Goal: Communication & Community: Answer question/provide support

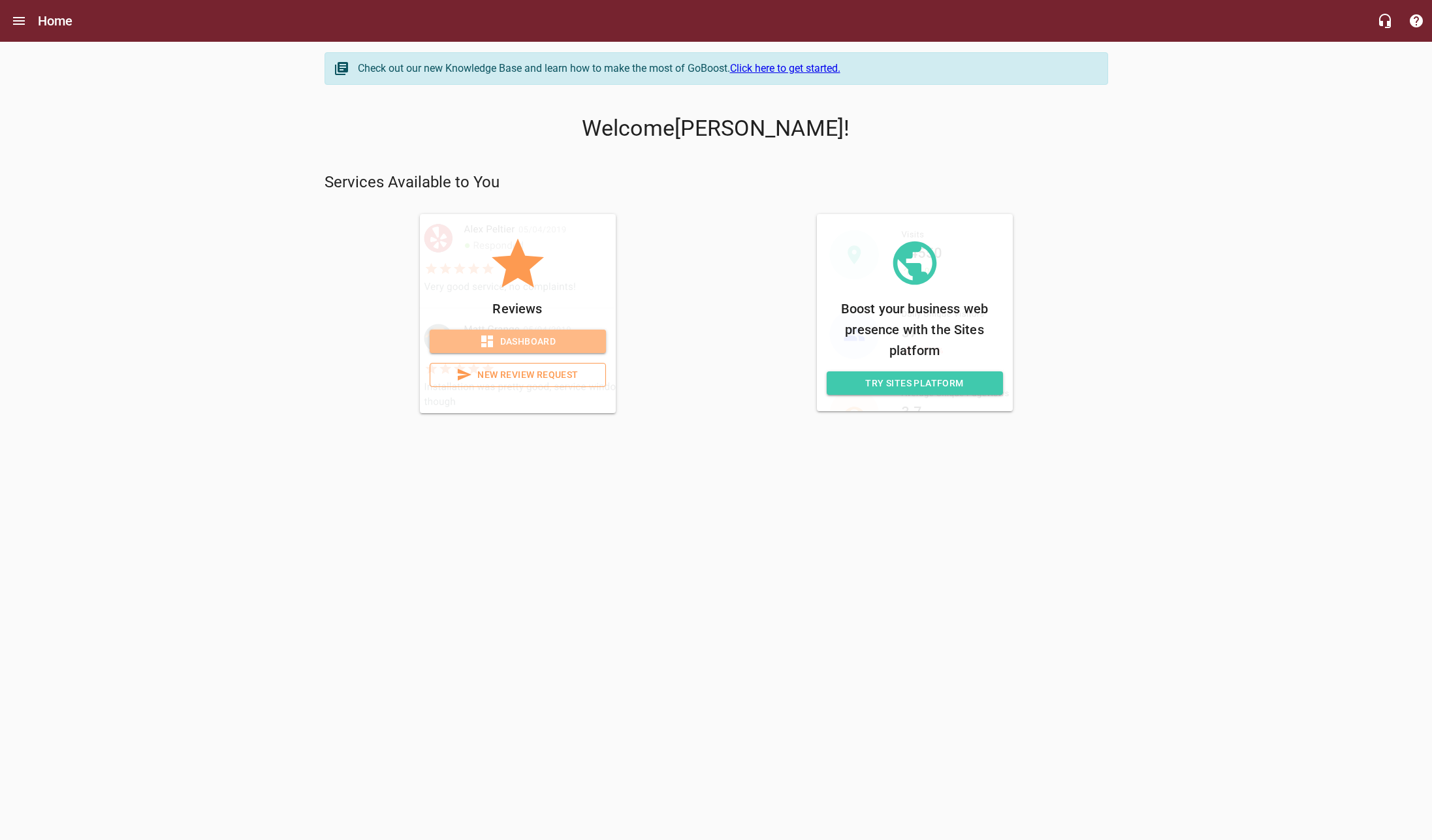
click at [538, 339] on span "Dashboard" at bounding box center [517, 342] width 155 height 16
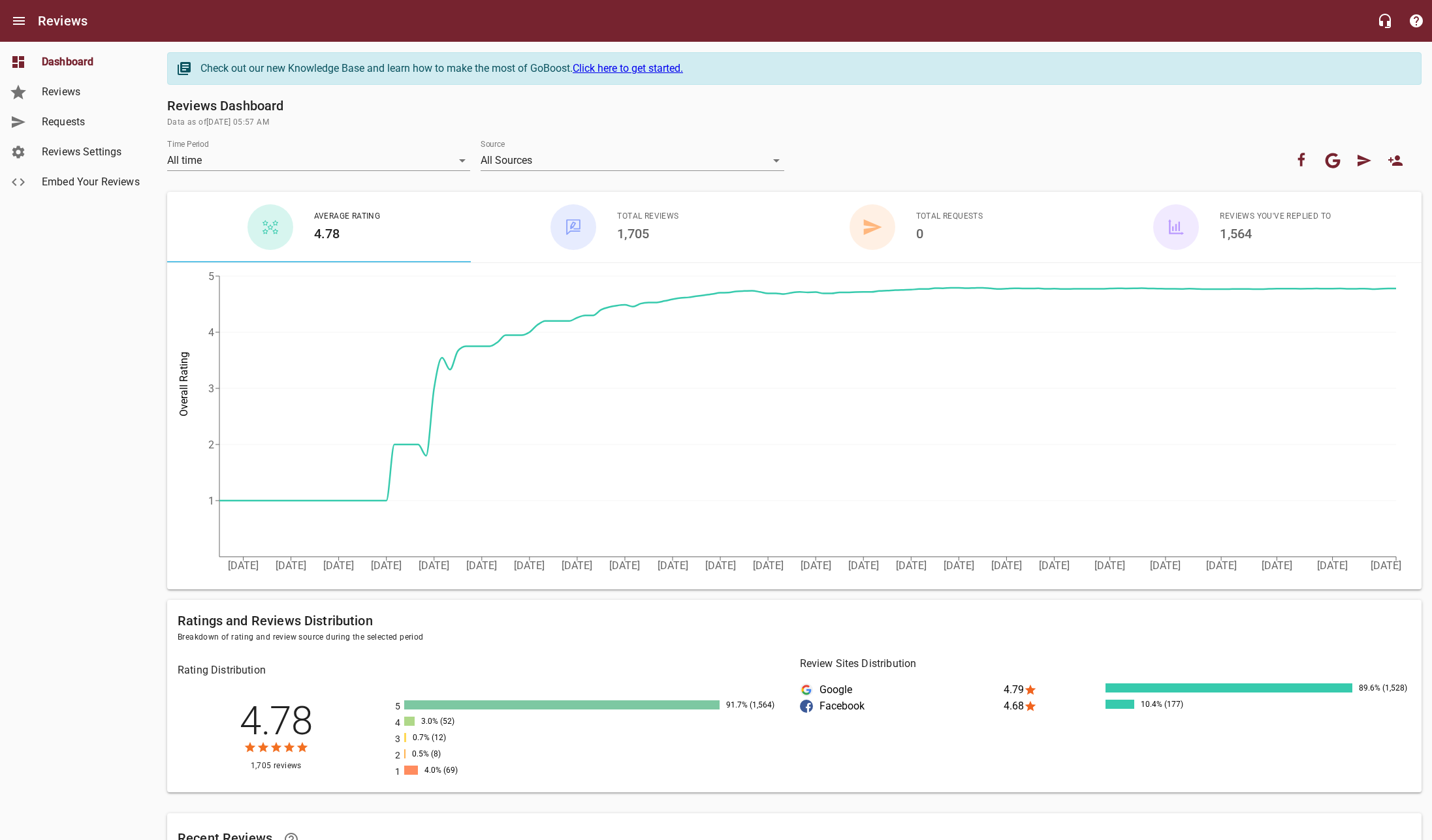
click at [85, 101] on link "Reviews" at bounding box center [78, 92] width 157 height 30
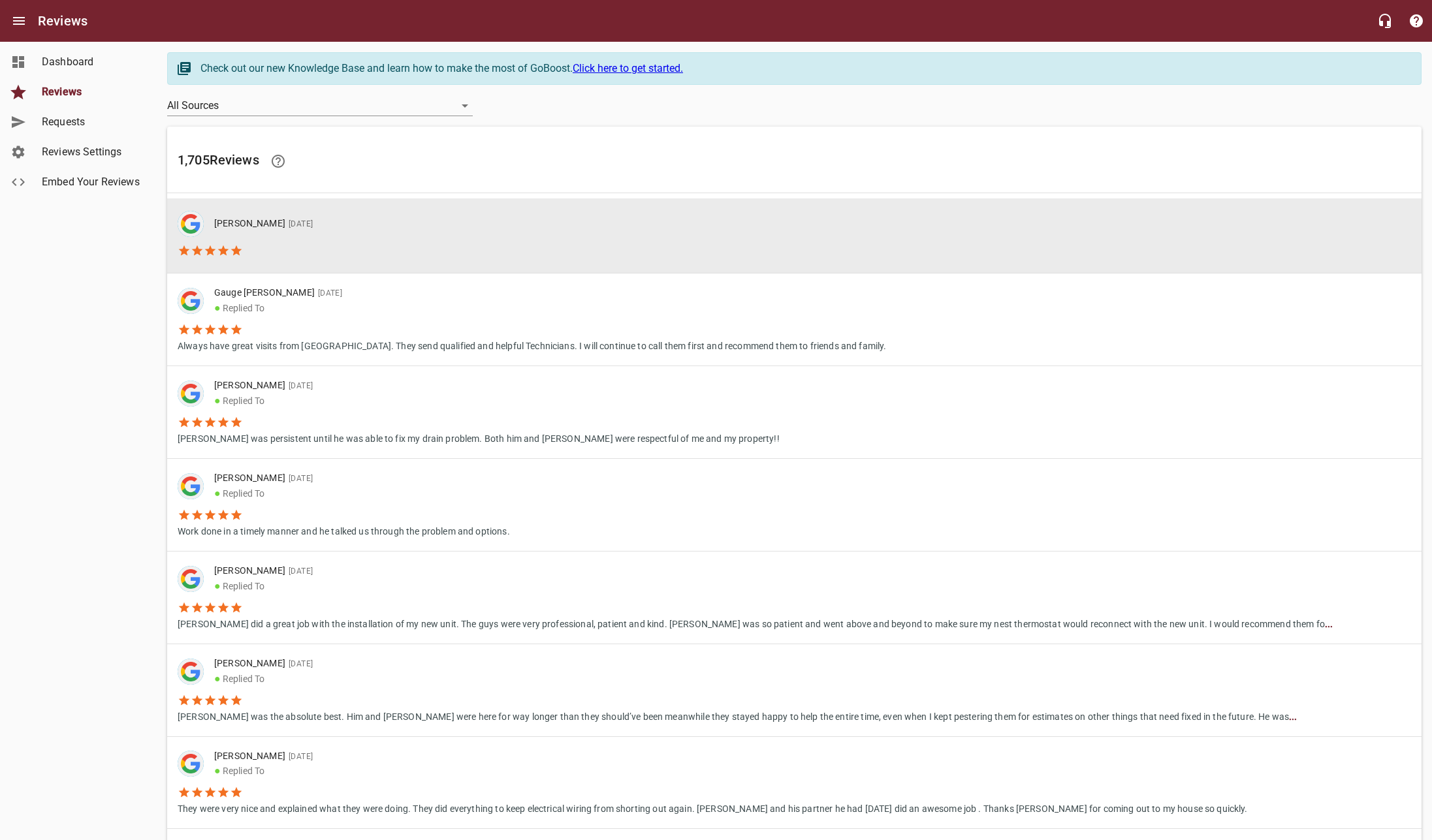
click at [311, 244] on li at bounding box center [250, 249] width 145 height 23
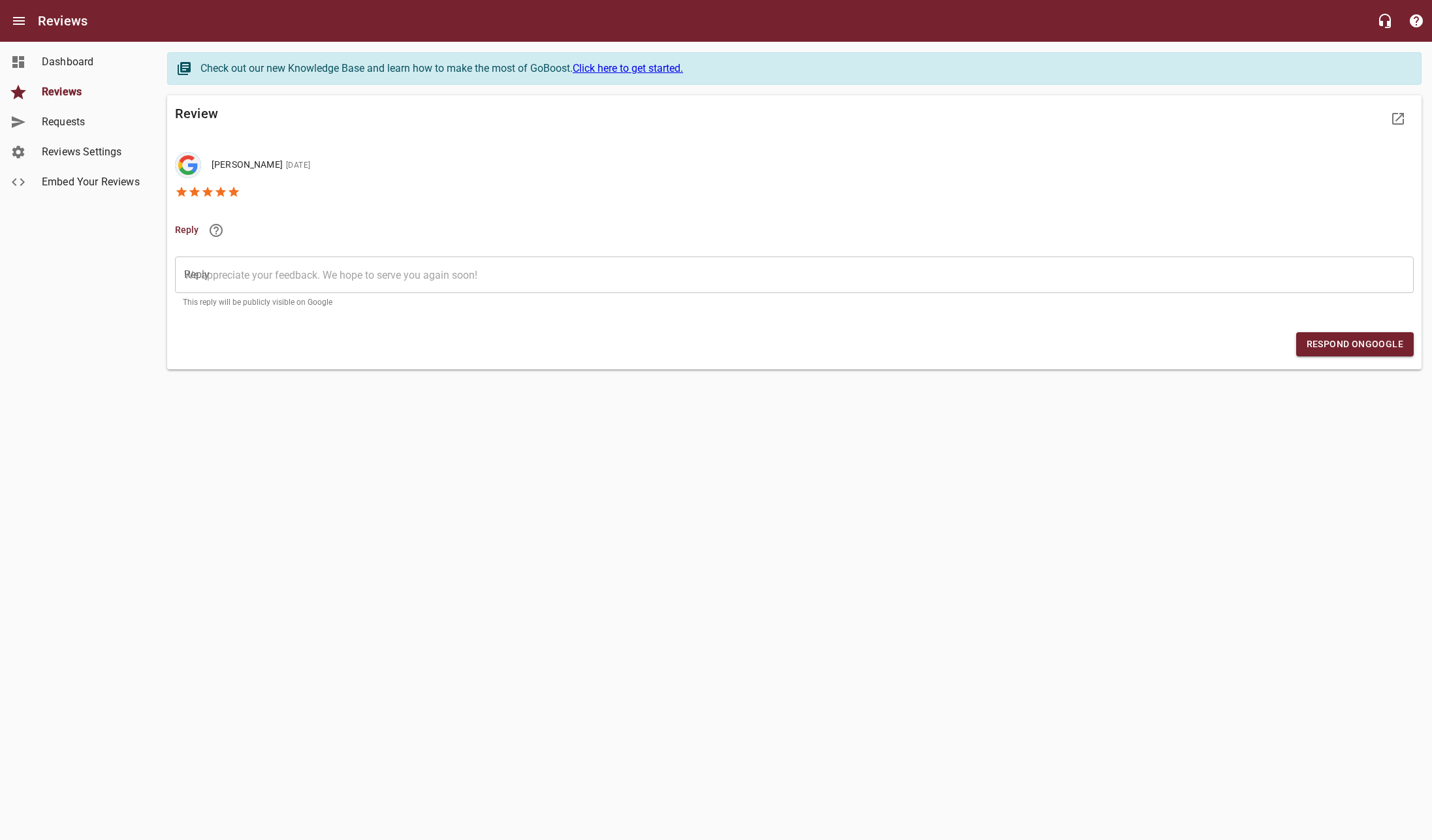
click at [421, 276] on textarea "Reply" at bounding box center [795, 276] width 1221 height 13
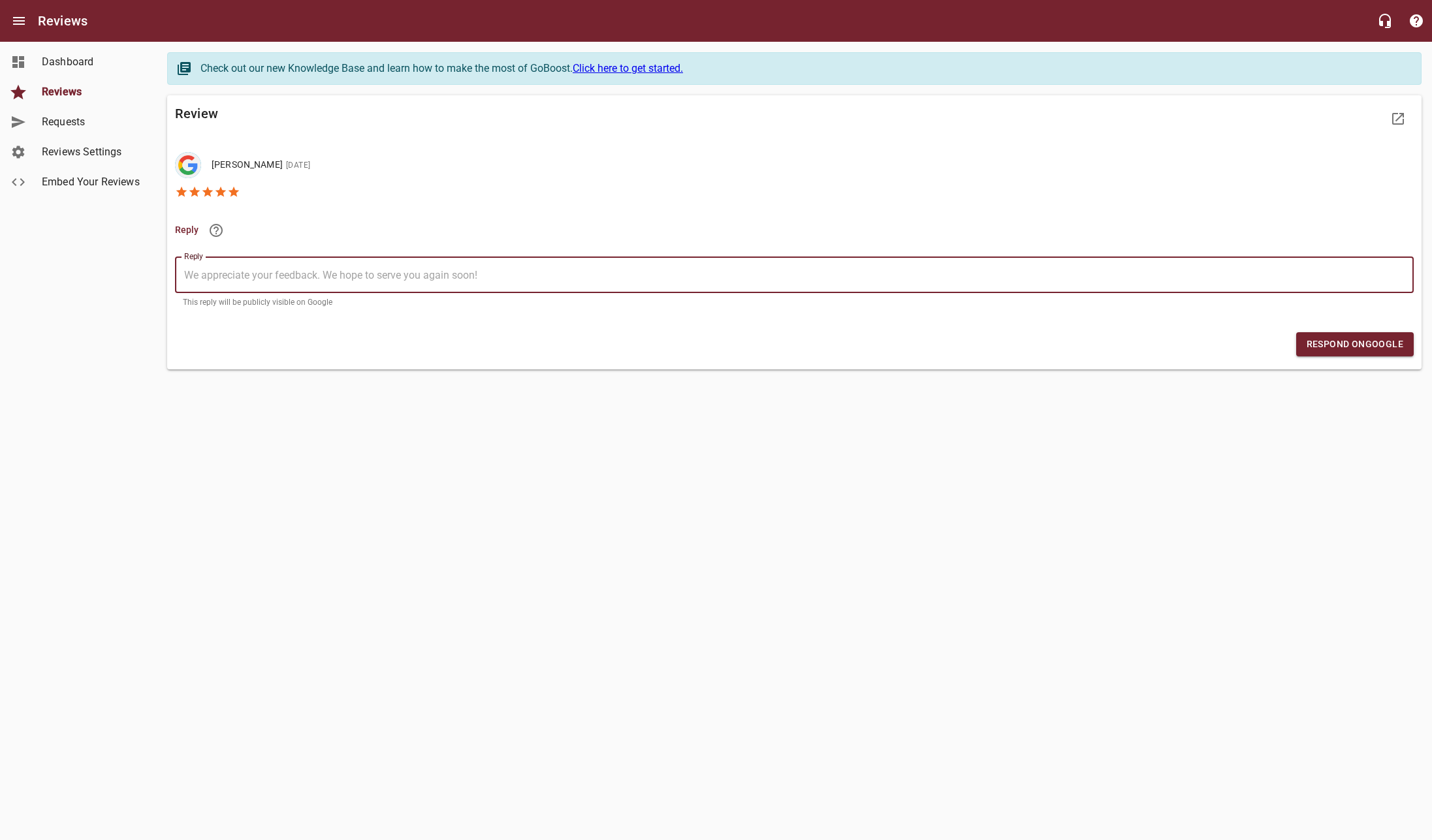
type textarea "T"
type textarea "Th"
type textarea "Tha"
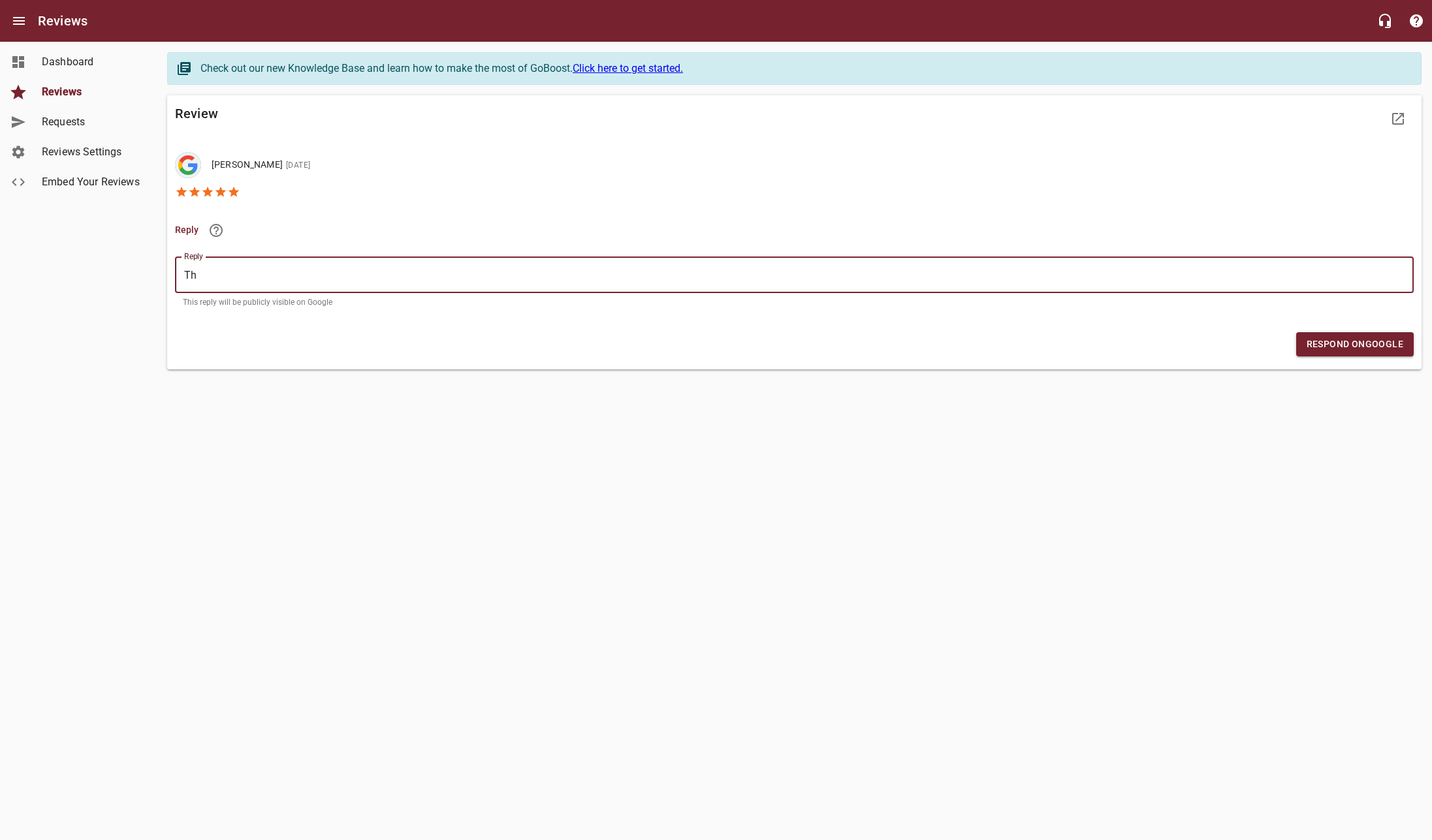
type textarea "Tha"
type textarea "Than"
type textarea "Thank"
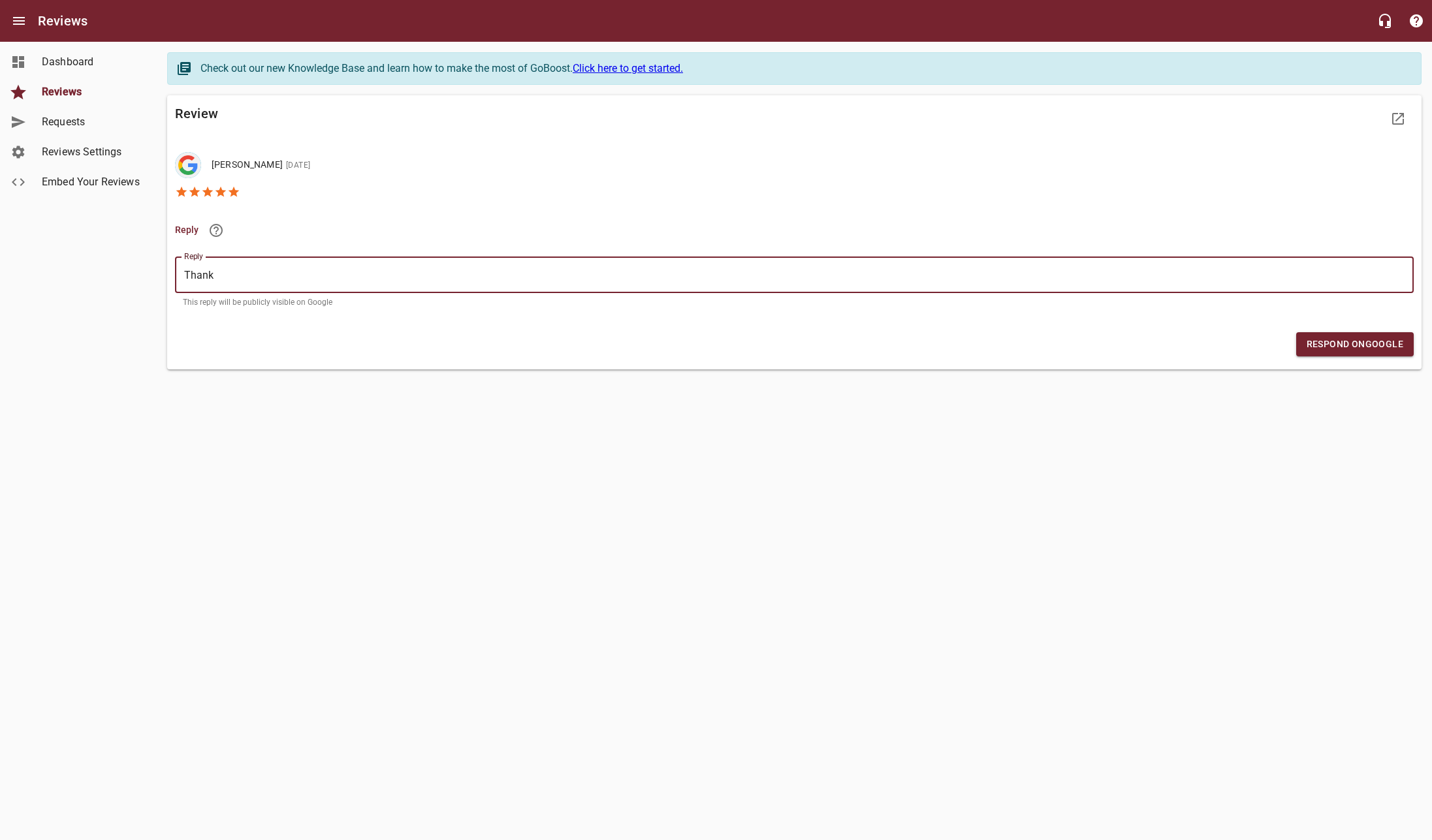
type textarea "Thank"
type textarea "Thank y"
type textarea "Thank yo"
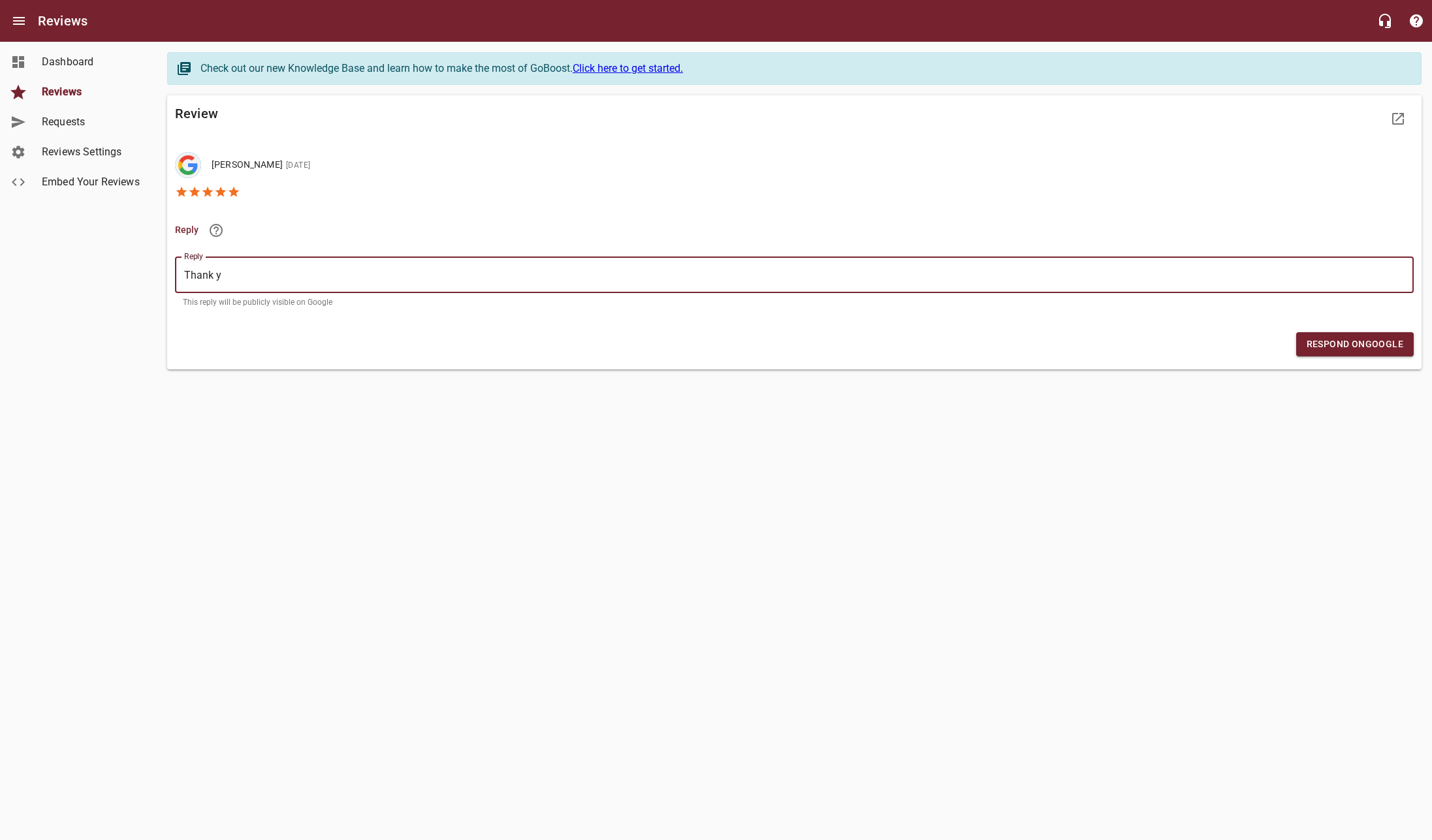
type textarea "Thank yo"
type textarea "Thank you"
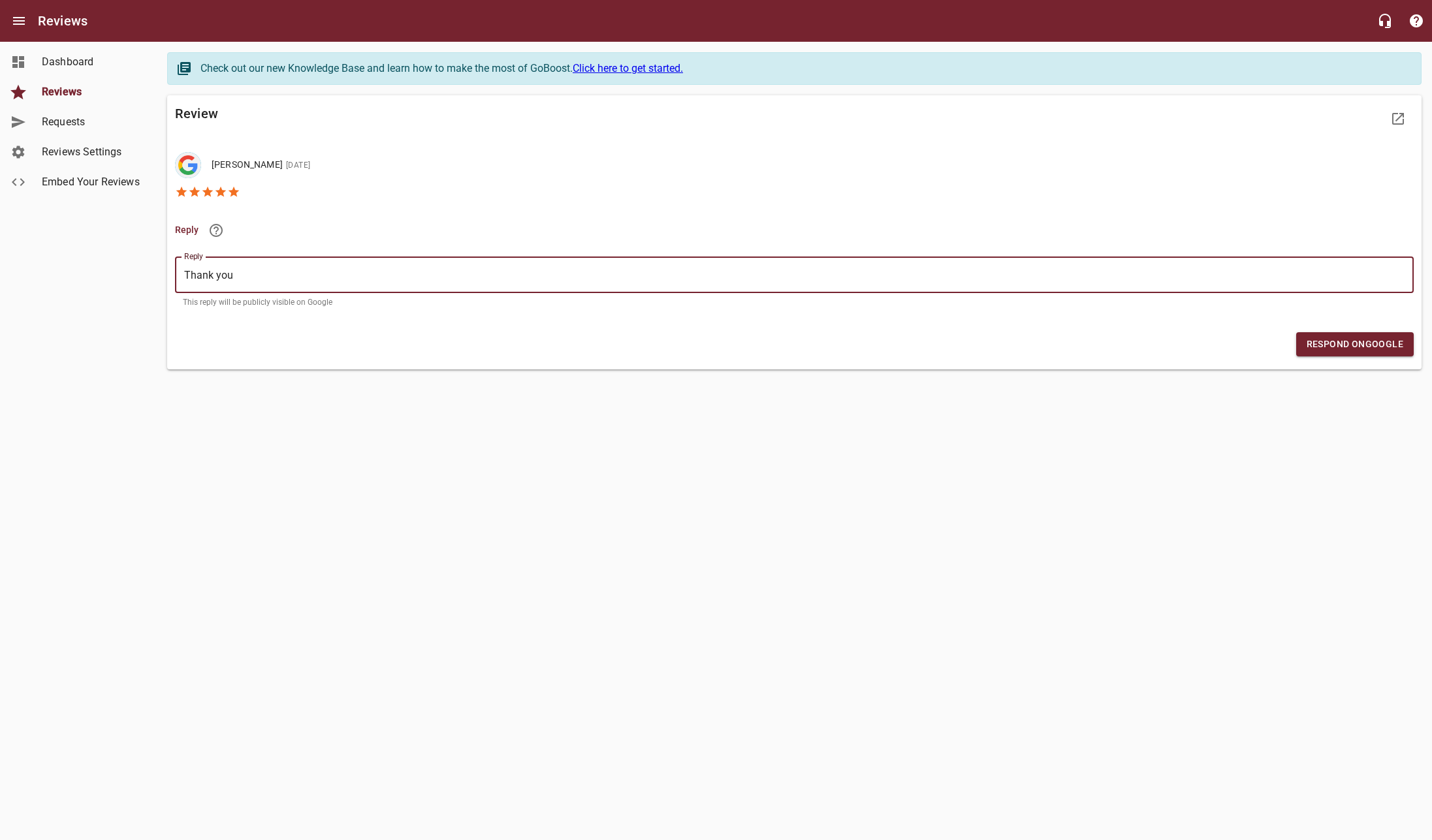
type textarea "Thank you f"
type textarea "Thank you fo"
type textarea "Thank you for"
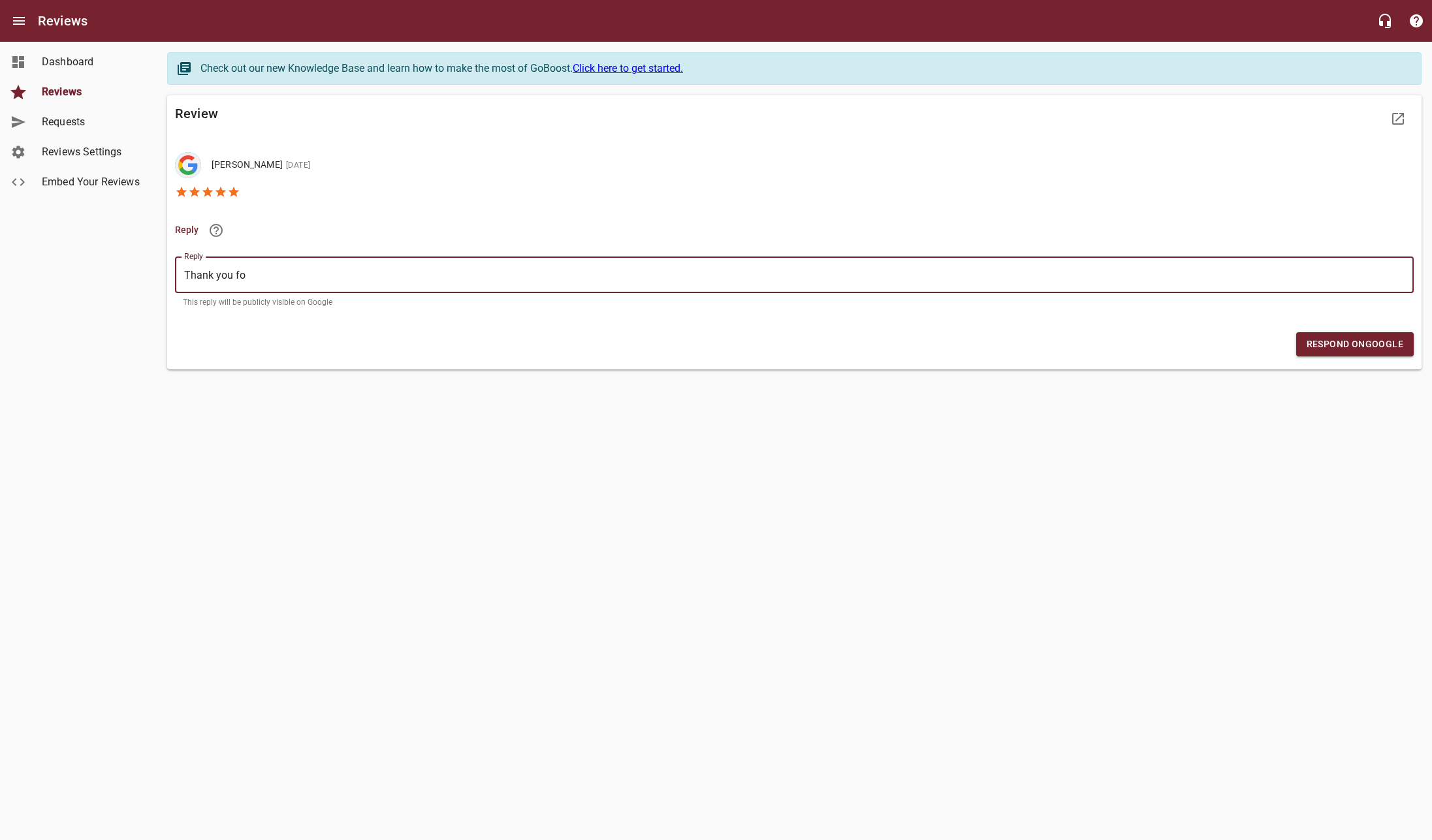
type textarea "Thank you for"
type textarea "Thank you for t"
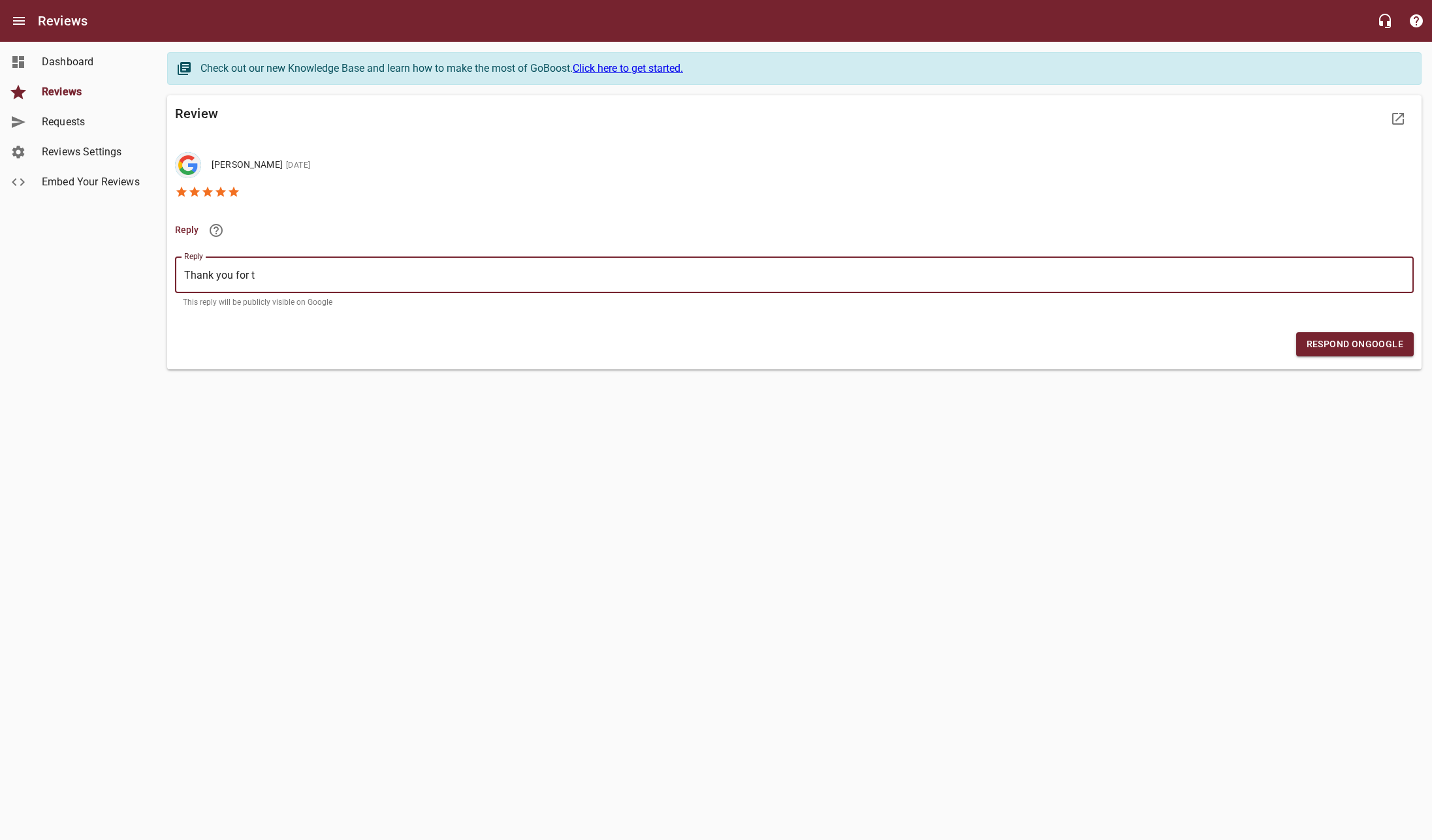
type textarea "Thank you for th"
type textarea "Thank you for the"
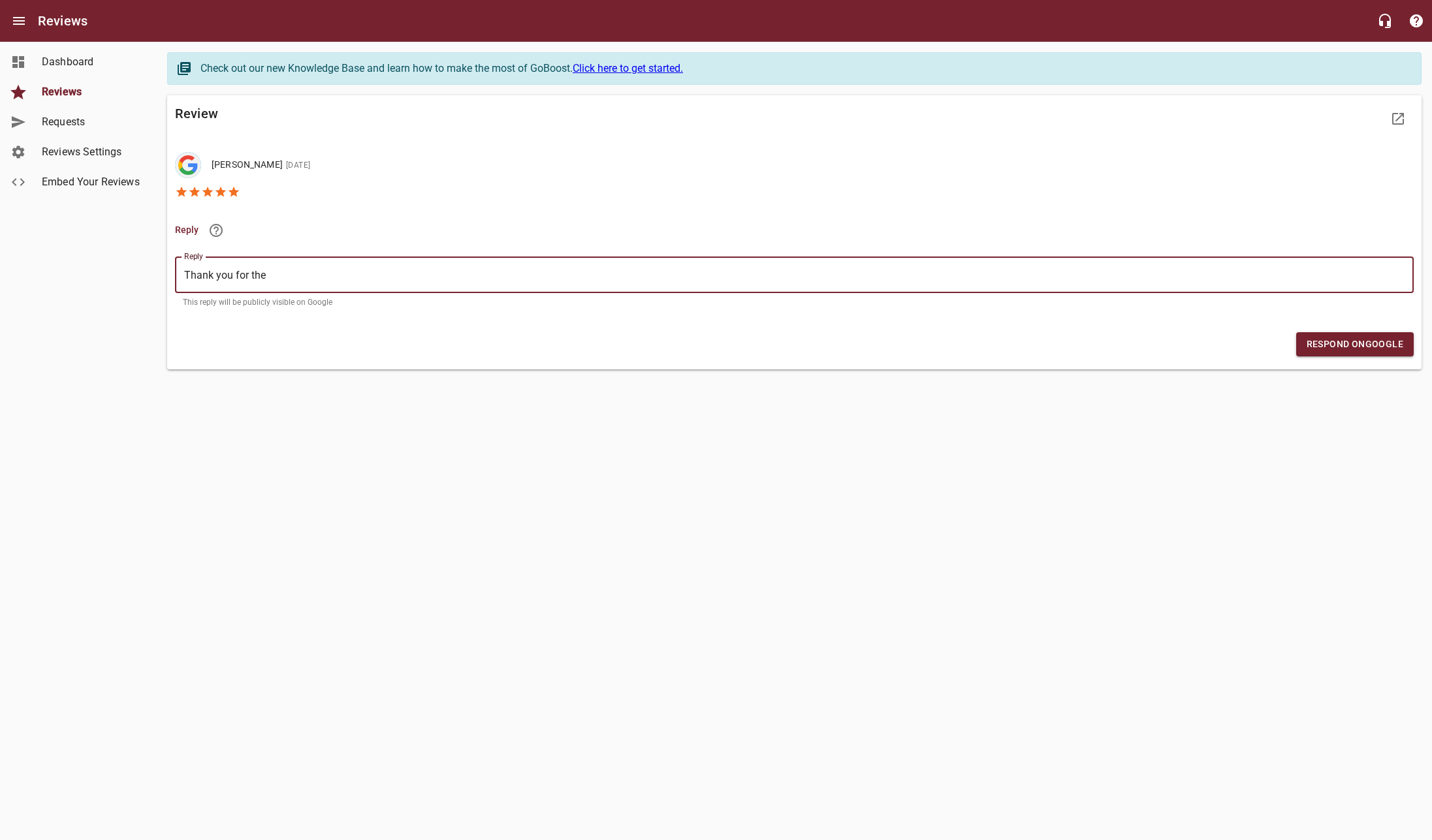
type textarea "Thank you for the"
type textarea "Thank you for the f"
type textarea "Thank you for the fi"
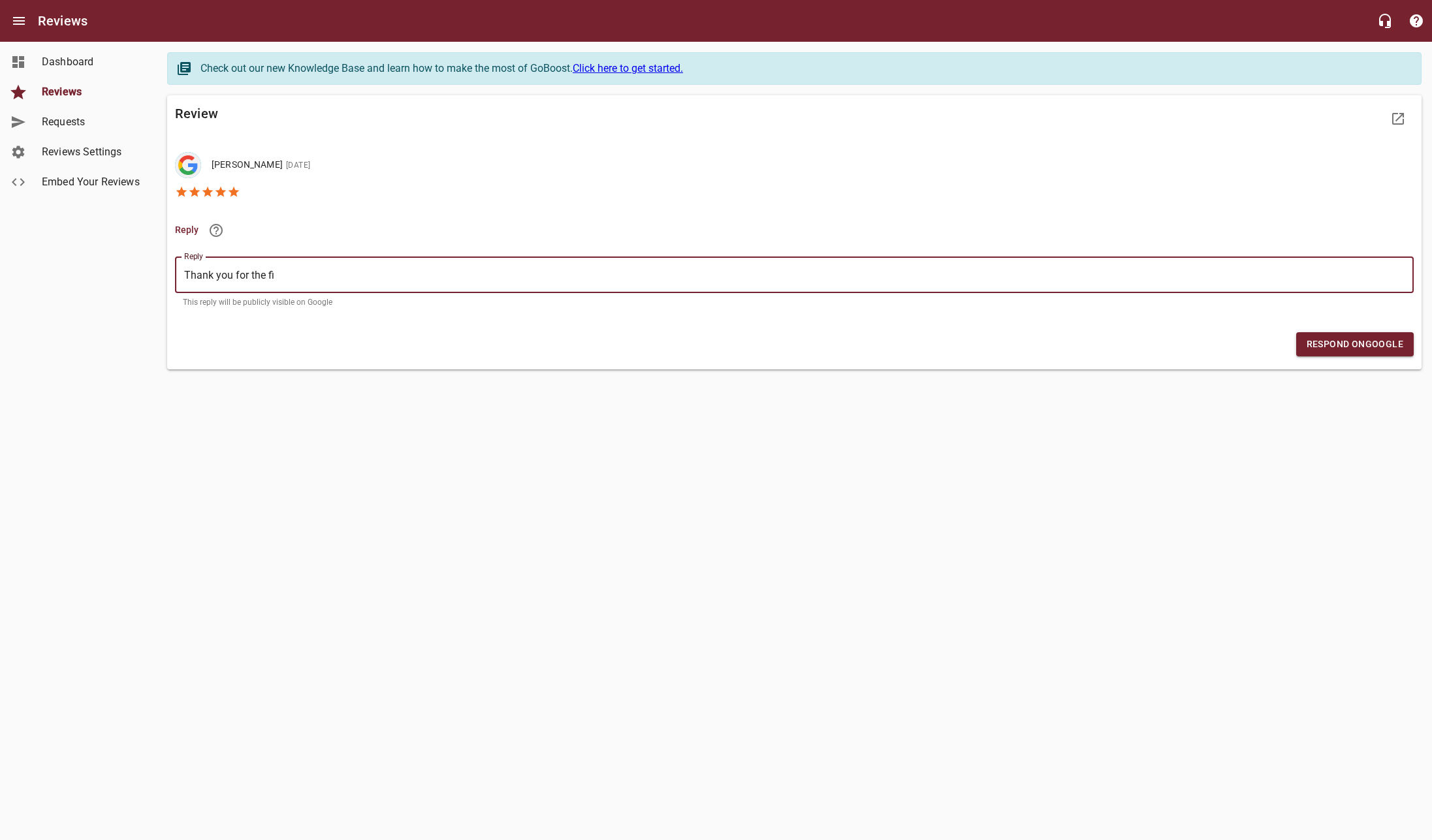
type textarea "Thank you for the f"
type textarea "Thank you for the"
type textarea "Thank you for the 5"
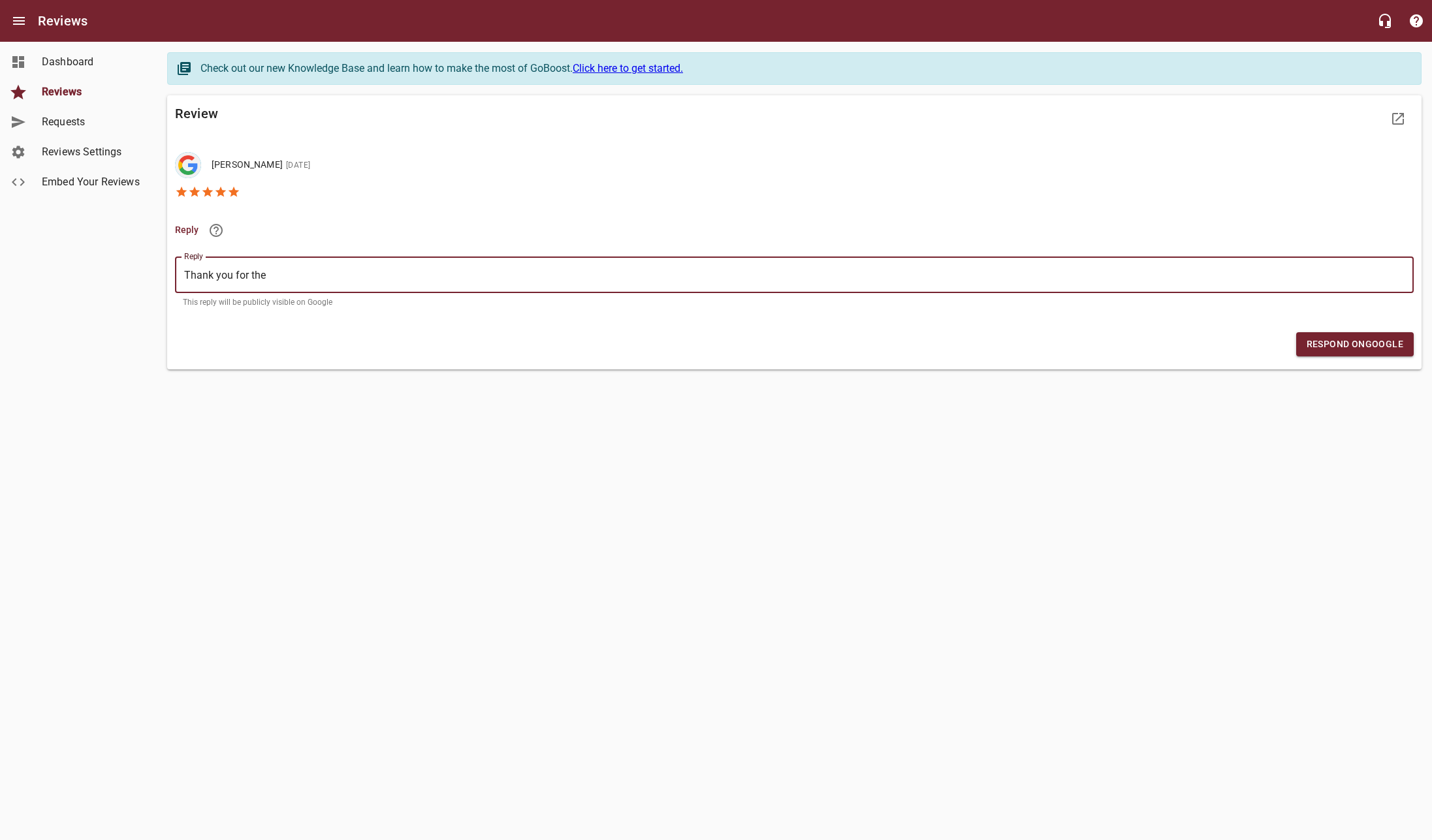
type textarea "Thank you for the 5"
type textarea "Thank you for the 5 s"
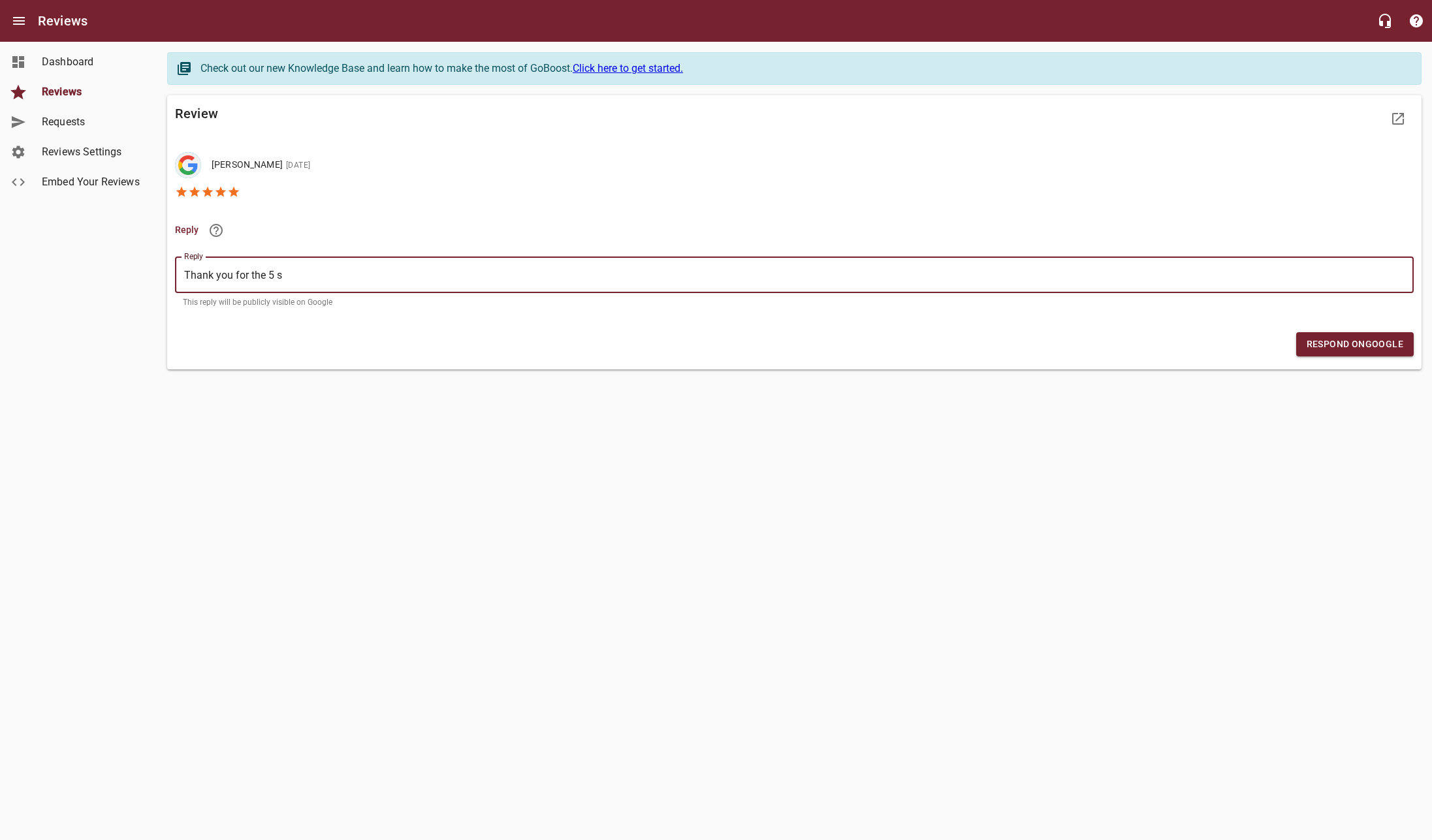
type textarea "Thank you for the 5 st"
type textarea "Thank you for the 5 sta"
type textarea "Thank you for the 5 star"
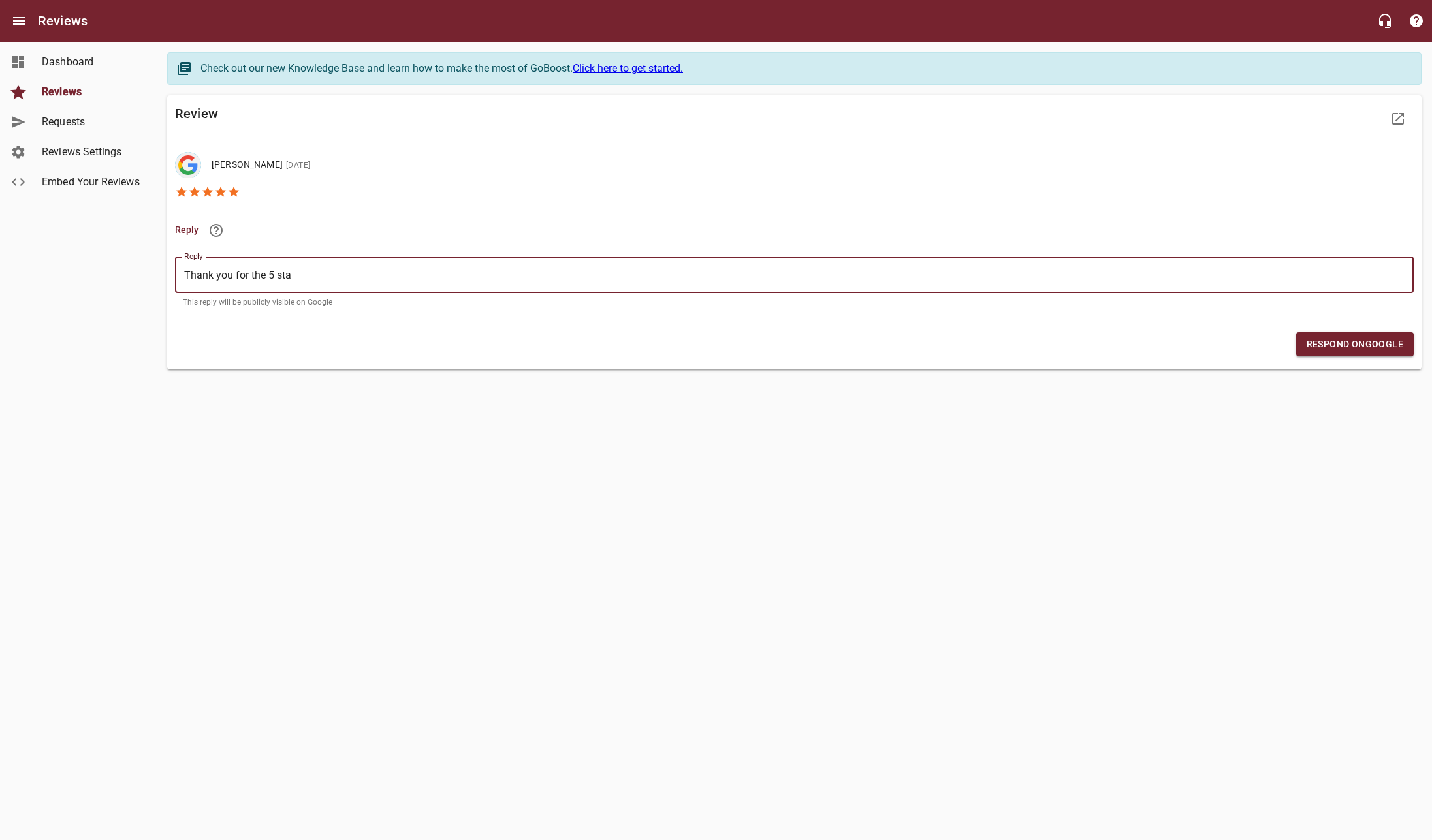
type textarea "Thank you for the 5 star"
type textarea "Thank you for the 5 stars"
type textarea "Thank you for the 5 stars,"
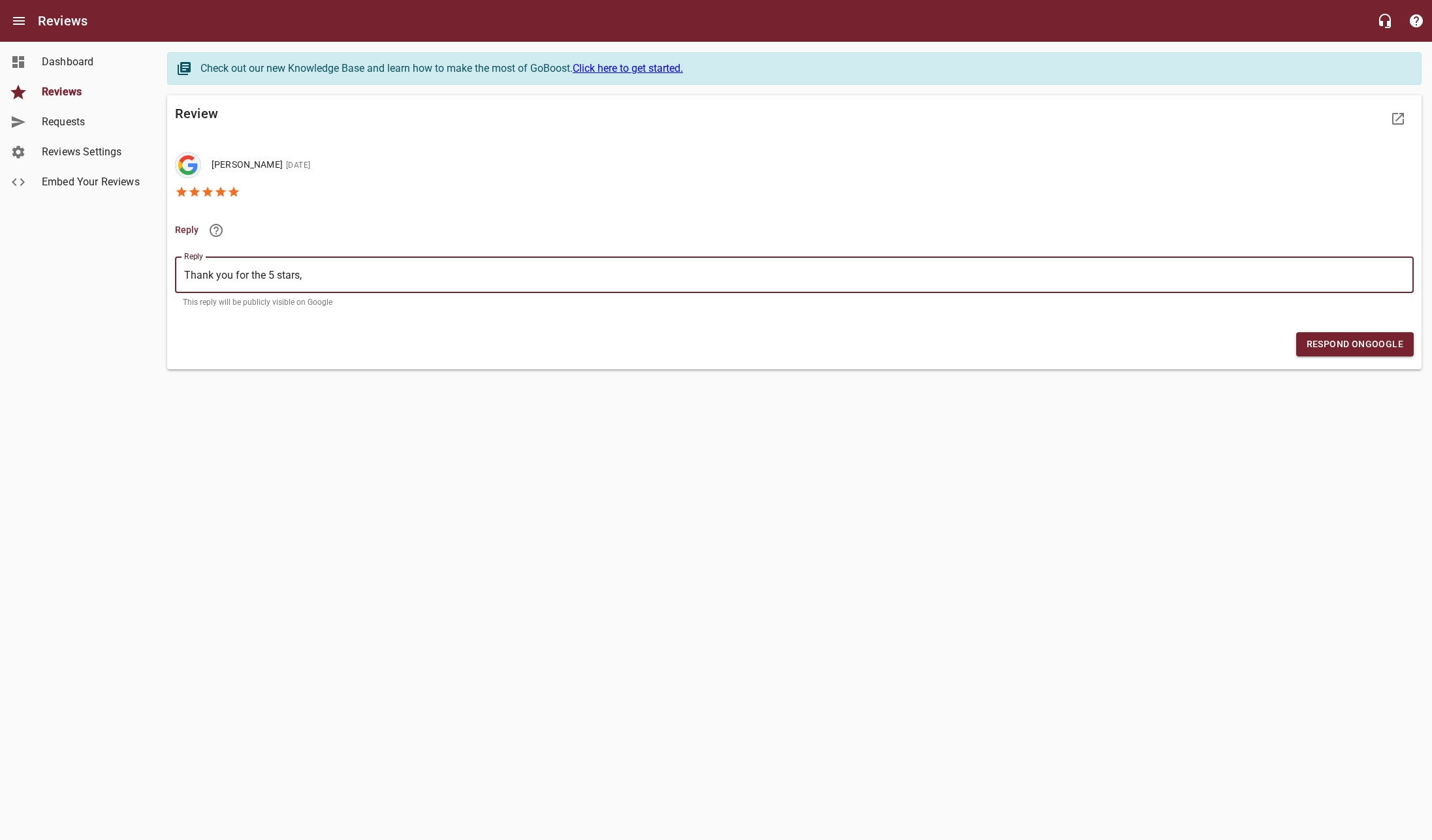
type textarea "Thank you for the 5 stars,"
type textarea "Thank you for the 5 stars, J"
type textarea "Thank you for the 5 stars, Je"
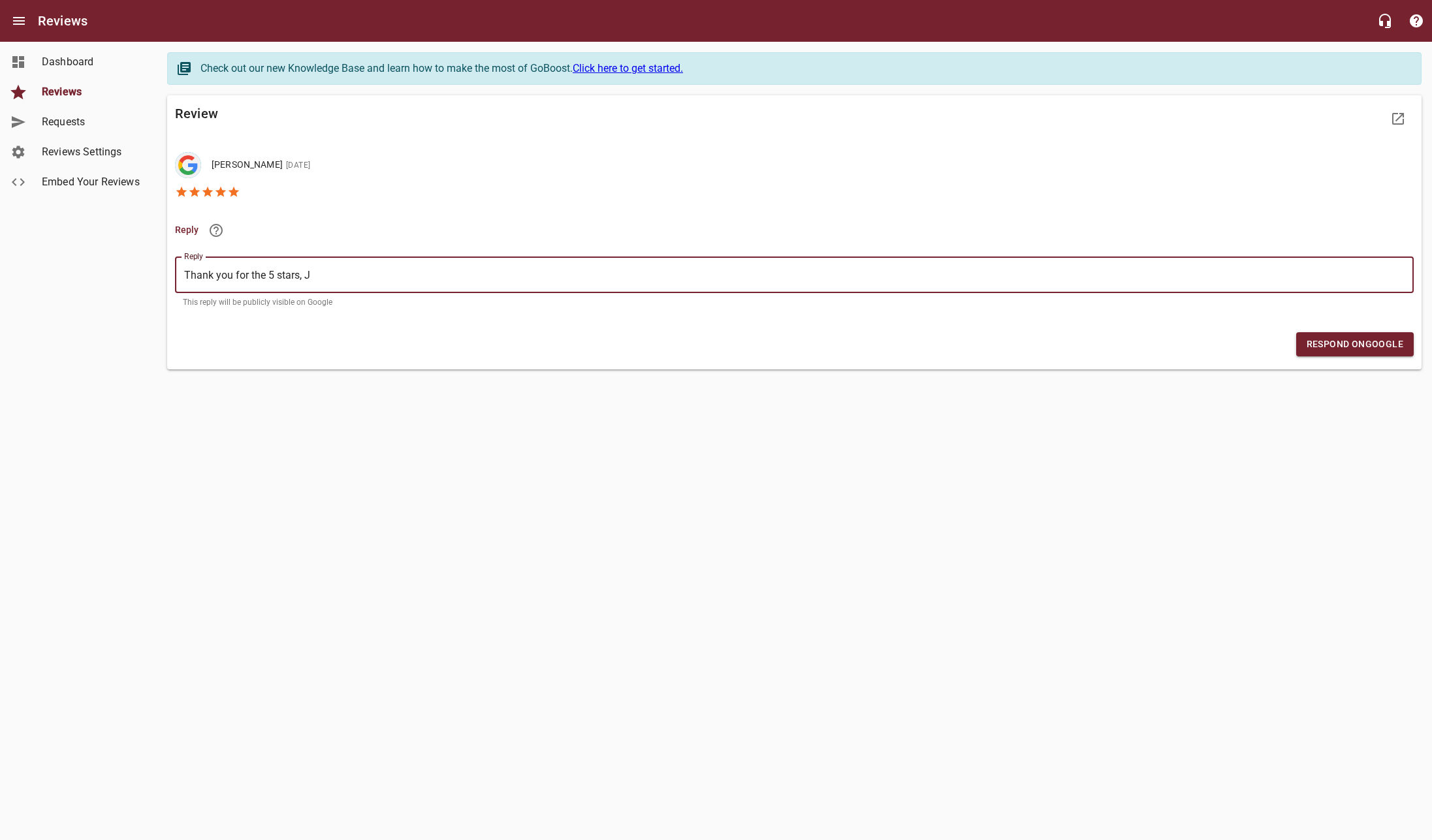
type textarea "Thank you for the 5 stars, Je"
type textarea "Thank you for the 5 stars, [PERSON_NAME]"
type textarea "Thank you for the 5 stars, [PERSON_NAME]!"
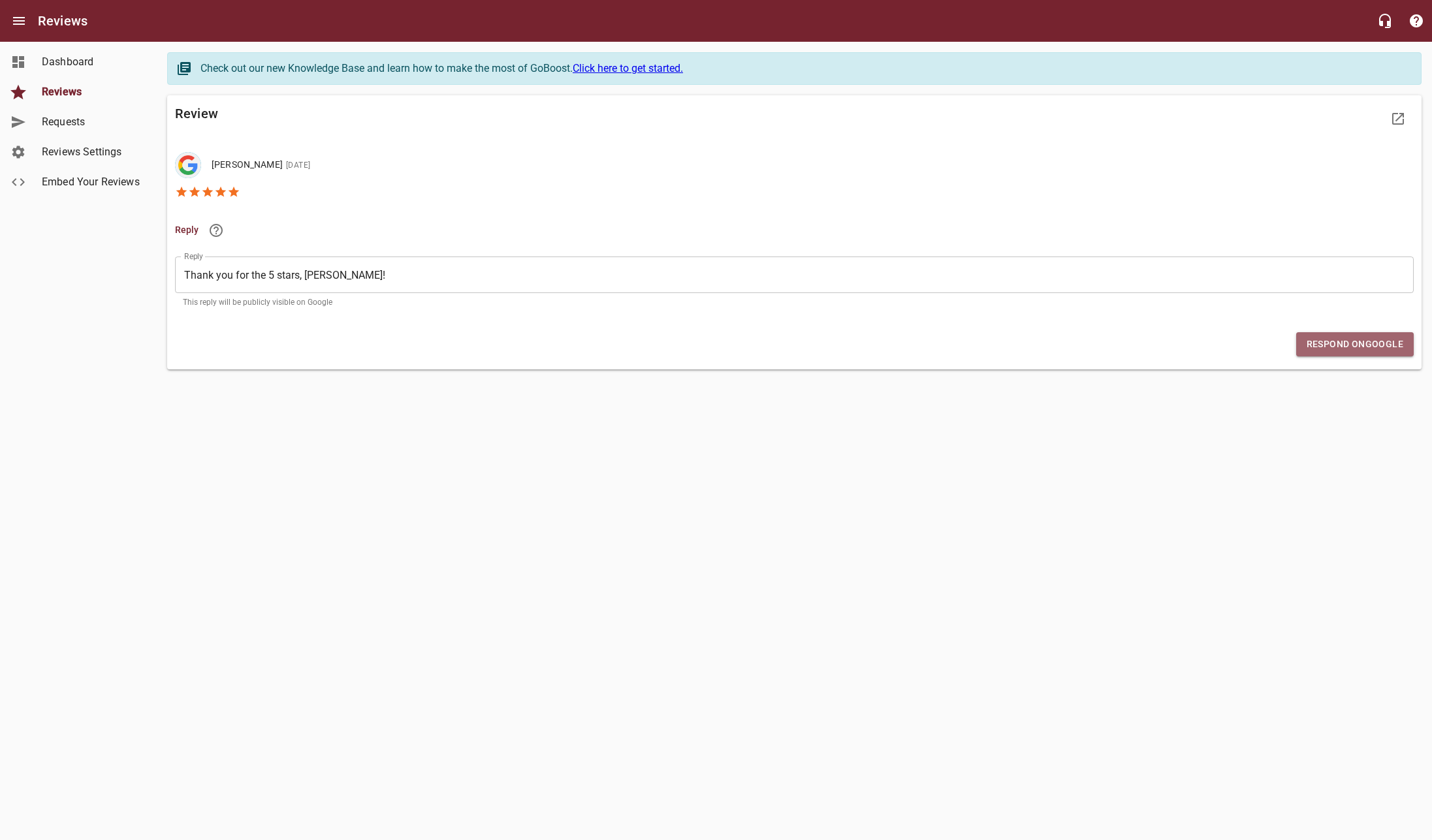
click at [1365, 345] on span "Respond on Google" at bounding box center [1356, 345] width 97 height 16
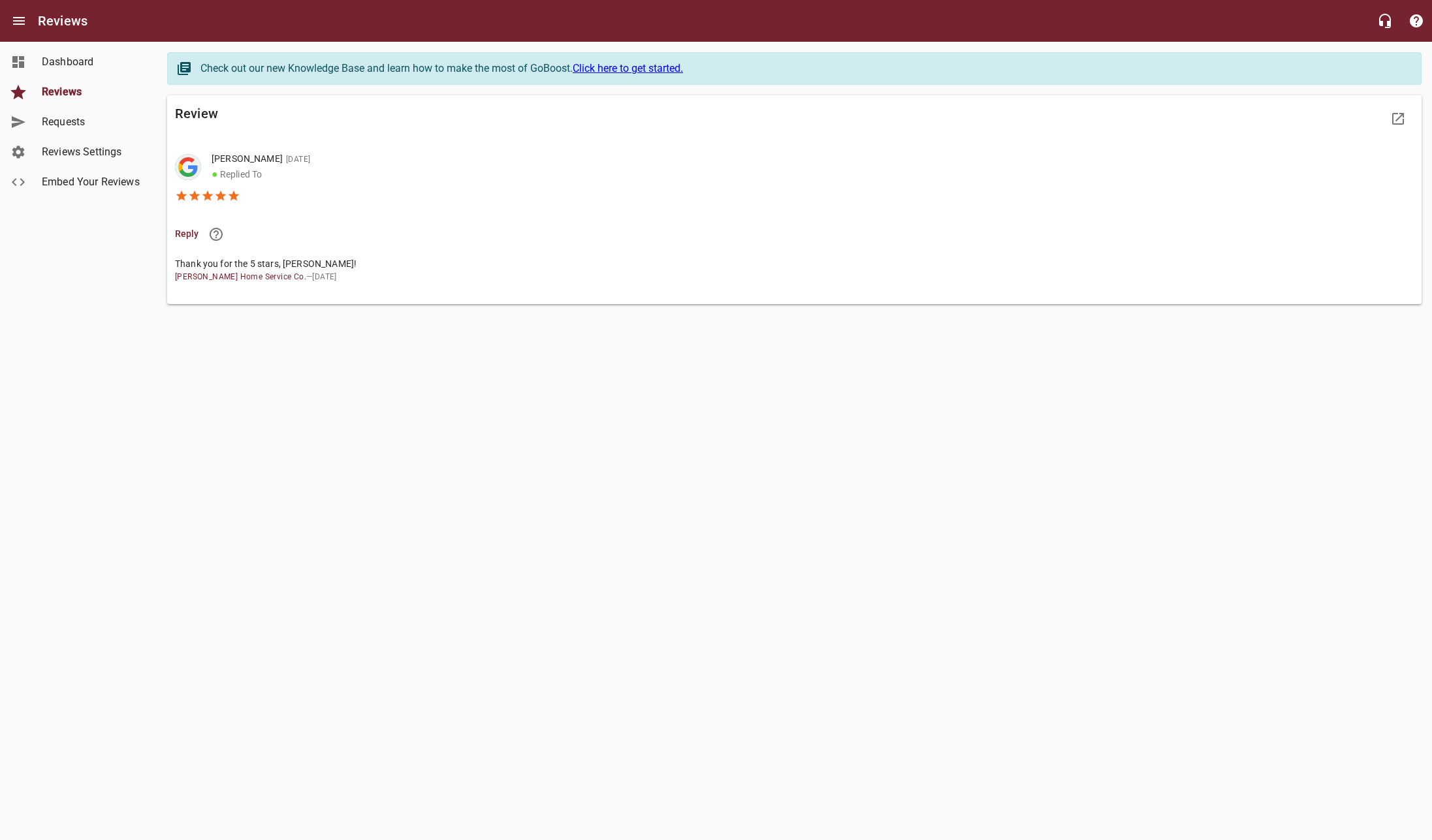
click at [85, 92] on span "Reviews" at bounding box center [92, 92] width 100 height 15
